Goal: Information Seeking & Learning: Learn about a topic

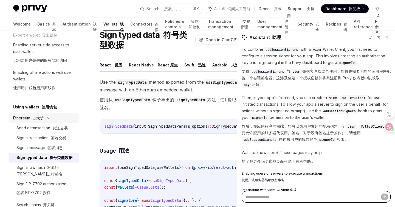
scroll to position [88, 0]
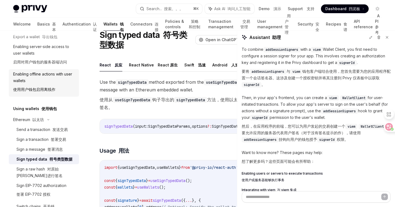
click at [46, 80] on div "Enabling offline actions with user wallets 使用用户钱包启用离线作" at bounding box center [44, 83] width 63 height 24
type textarea "*"
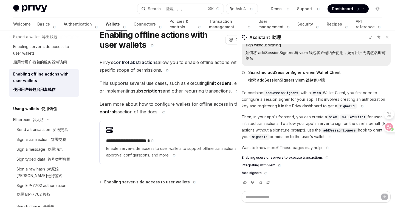
scroll to position [53, 0]
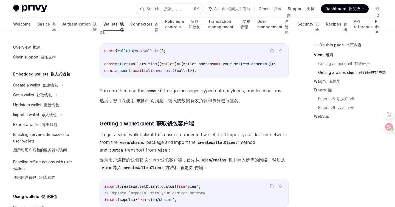
scroll to position [199, 0]
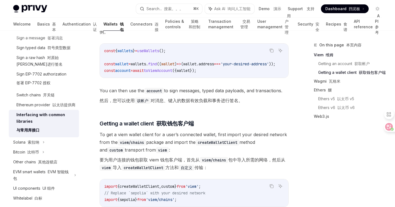
click at [46, 120] on div "Interfacing with common libraries 与常用库接口" at bounding box center [45, 123] width 59 height 24
type textarea "*"
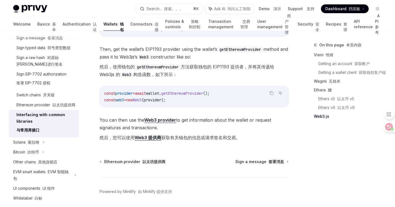
scroll to position [1039, 0]
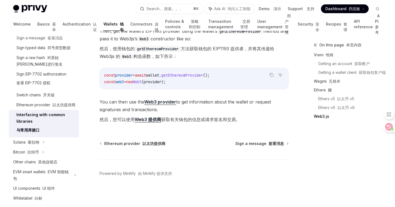
click at [127, 112] on span "You can then use the Web3 provider to get information about the wallet or reque…" at bounding box center [194, 111] width 189 height 27
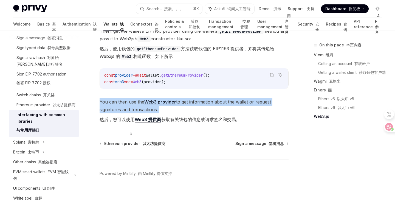
click at [127, 112] on span "You can then use the Web3 provider to get information about the wallet or reque…" at bounding box center [194, 111] width 189 height 27
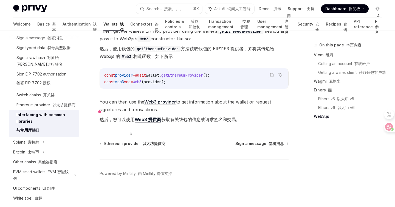
click at [225, 120] on font "然后，您可以使用 Web3 提供商 获取有关钱包的信息或请求签名和交易。" at bounding box center [170, 120] width 141 height 6
click at [155, 119] on strong "Web3 提供商" at bounding box center [148, 119] width 27 height 5
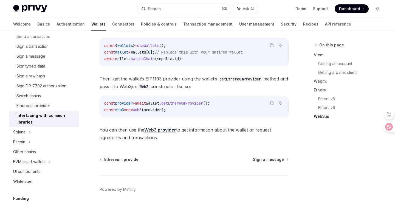
scroll to position [741, 0]
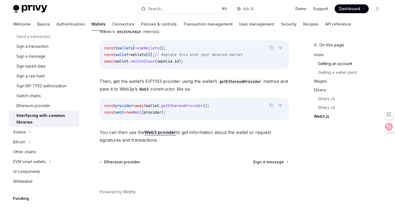
click at [344, 63] on link "Getting an account" at bounding box center [352, 63] width 68 height 9
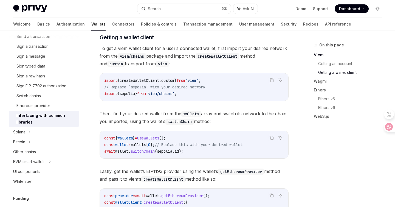
scroll to position [289, 0]
click at [43, 105] on div "Ethereum provider" at bounding box center [33, 105] width 34 height 7
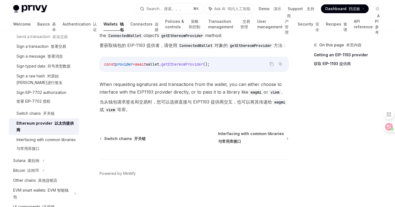
scroll to position [304, 0]
click at [50, 102] on div "Sign EIP-7702 authorization 签署 EIP-7702 授权" at bounding box center [41, 98] width 50 height 18
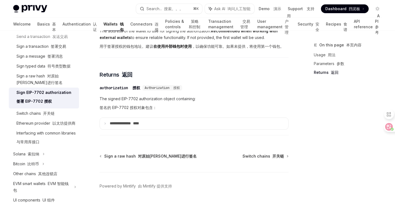
scroll to position [713, 0]
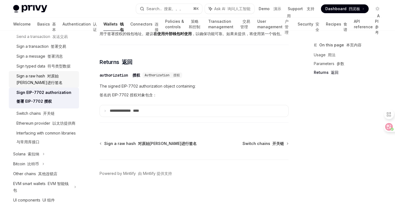
click at [69, 79] on div "Sign a raw hash 对原始哈希进行签名" at bounding box center [45, 79] width 59 height 13
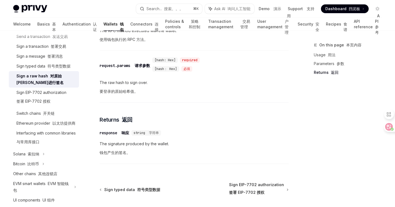
scroll to position [350, 0]
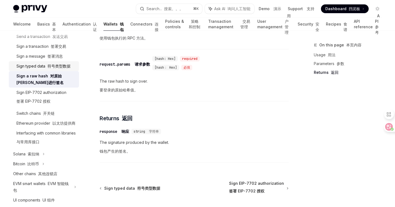
click at [68, 65] on font "符号类型数据" at bounding box center [58, 66] width 23 height 5
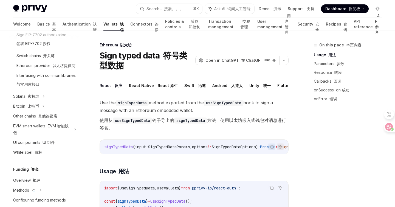
scroll to position [261, 0]
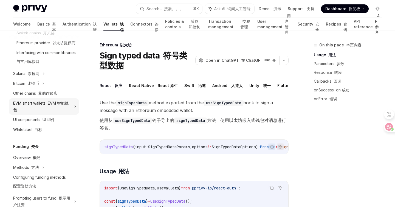
click at [53, 113] on div "EVM smart wallets EVM 智能钱包" at bounding box center [42, 106] width 58 height 13
type textarea "*"
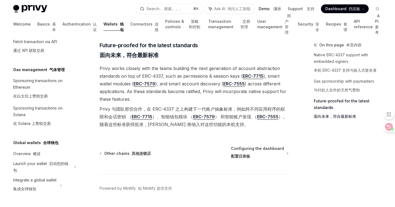
scroll to position [715, 0]
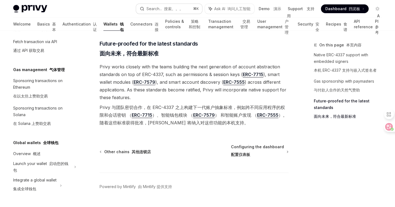
click at [176, 11] on font "搜索。。。" at bounding box center [173, 8] width 19 height 5
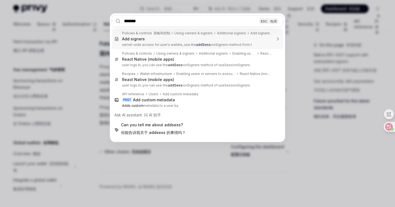
type input "********"
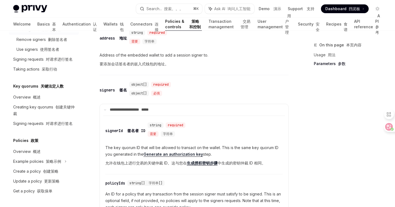
scroll to position [309, 0]
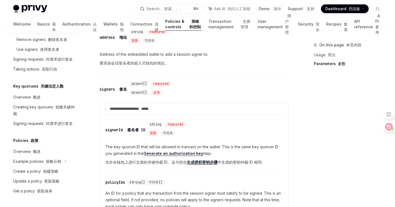
click at [177, 98] on div "​ signers 签名 object[] required object[] 必填" at bounding box center [192, 89] width 184 height 19
click at [171, 103] on div "**********" at bounding box center [194, 159] width 189 height 165
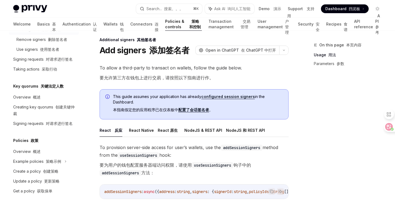
scroll to position [0, 0]
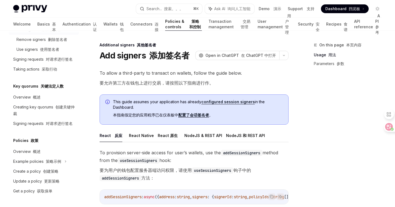
click at [148, 101] on span "This guide assumes your application has already configured session signers in t…" at bounding box center [198, 109] width 170 height 21
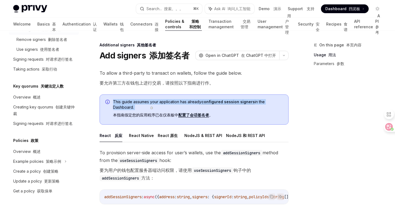
click at [148, 101] on span "This guide assumes your application has already configured session signers in t…" at bounding box center [198, 109] width 170 height 21
click at [152, 108] on span "button" at bounding box center [152, 108] width 0 height 0
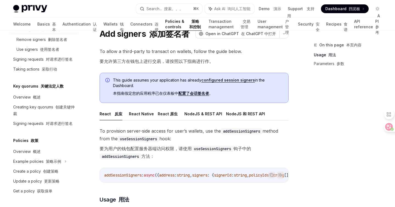
scroll to position [22, 0]
click at [162, 92] on font "本指南假定您的应用程序已在仪表板中 配置了会话签名者 。" at bounding box center [163, 93] width 100 height 5
click at [162, 115] on font "React 原生" at bounding box center [168, 113] width 20 height 5
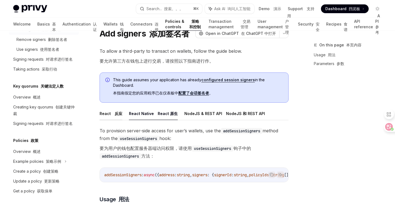
click at [111, 118] on button "React 反应" at bounding box center [111, 113] width 23 height 13
type textarea "*"
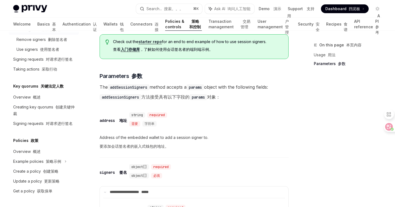
scroll to position [222, 0]
